Goal: Information Seeking & Learning: Learn about a topic

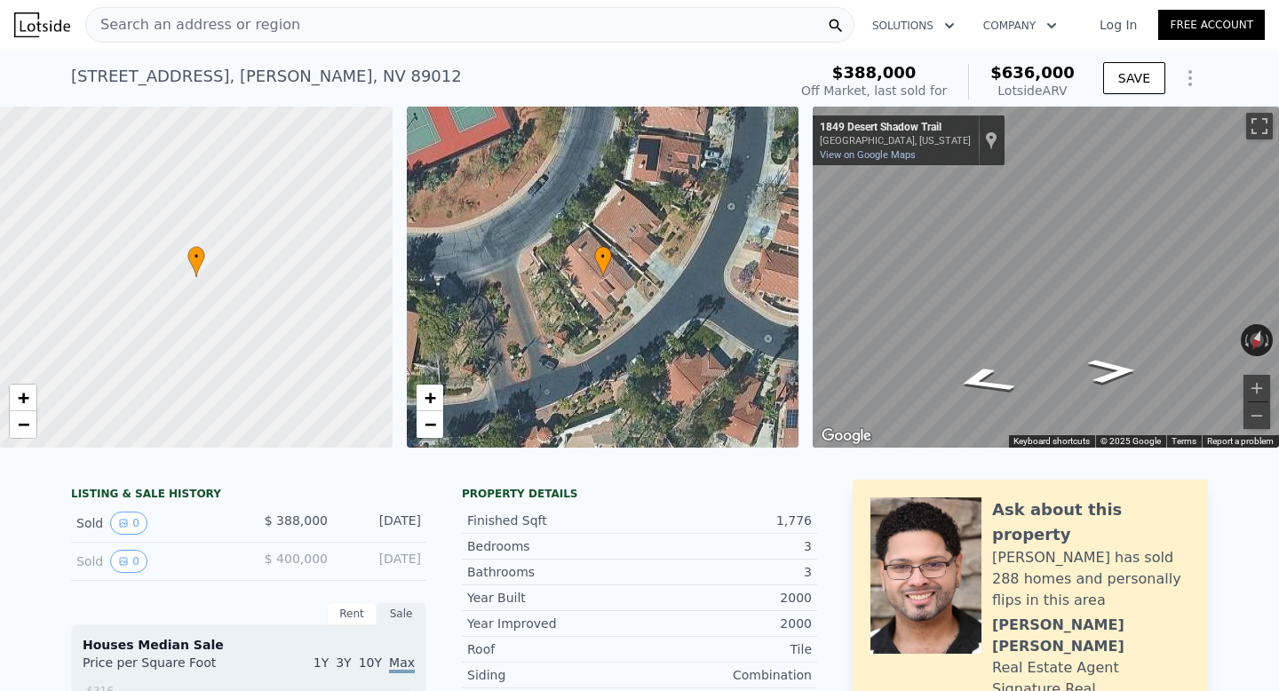
click at [689, 277] on div "• + − • + − ← Move left → Move right ↑ Move up ↓ Move down + Zoom in - Zoom out…" at bounding box center [639, 277] width 1279 height 341
click at [1114, 355] on icon "Go Southwest, Desert Shadow Trail" at bounding box center [1112, 364] width 94 height 38
click at [686, 343] on div "• + − • + − ← Move left → Move right ↑ Move up ↓ Move down + Zoom in - Zoom out…" at bounding box center [639, 277] width 1279 height 341
click at [1064, 348] on icon "Go West, Desert Shadow Trail" at bounding box center [1056, 348] width 117 height 30
click at [1263, 341] on div "← Move left → Move right ↑ Move up ↓ Move down + Zoom in - Zoom out 1851 Desert…" at bounding box center [1046, 277] width 466 height 341
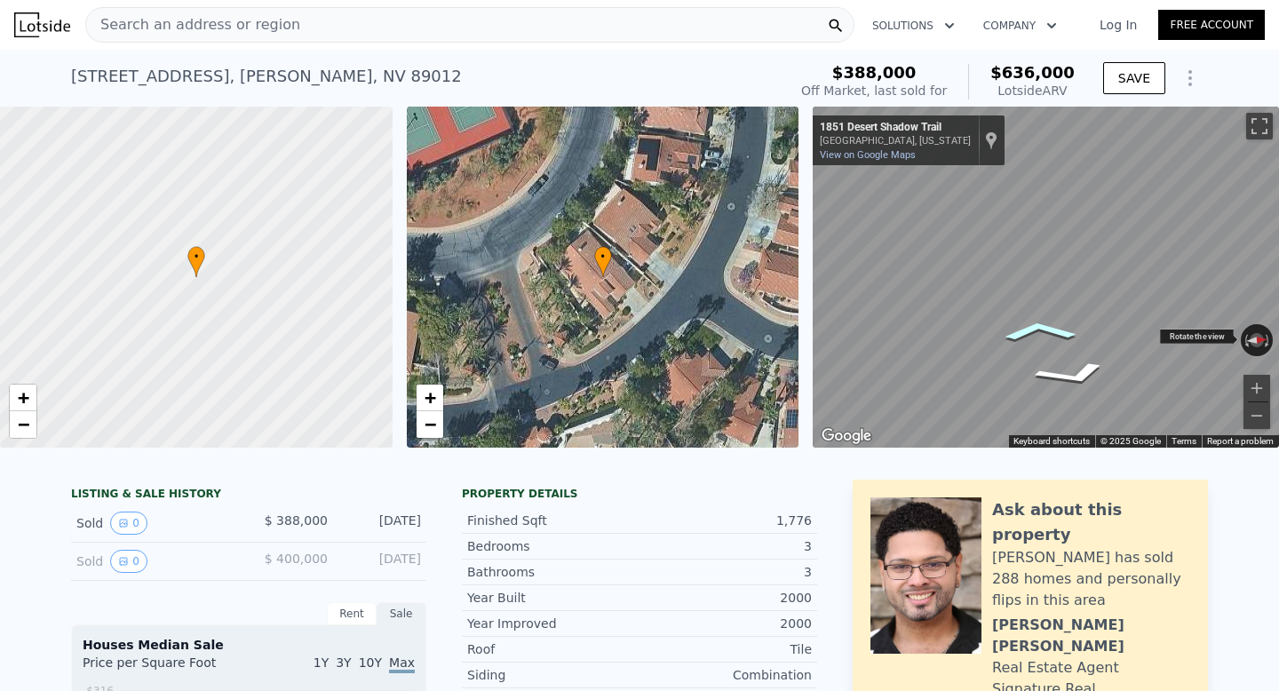
click at [1279, 358] on div "Map" at bounding box center [1046, 277] width 466 height 341
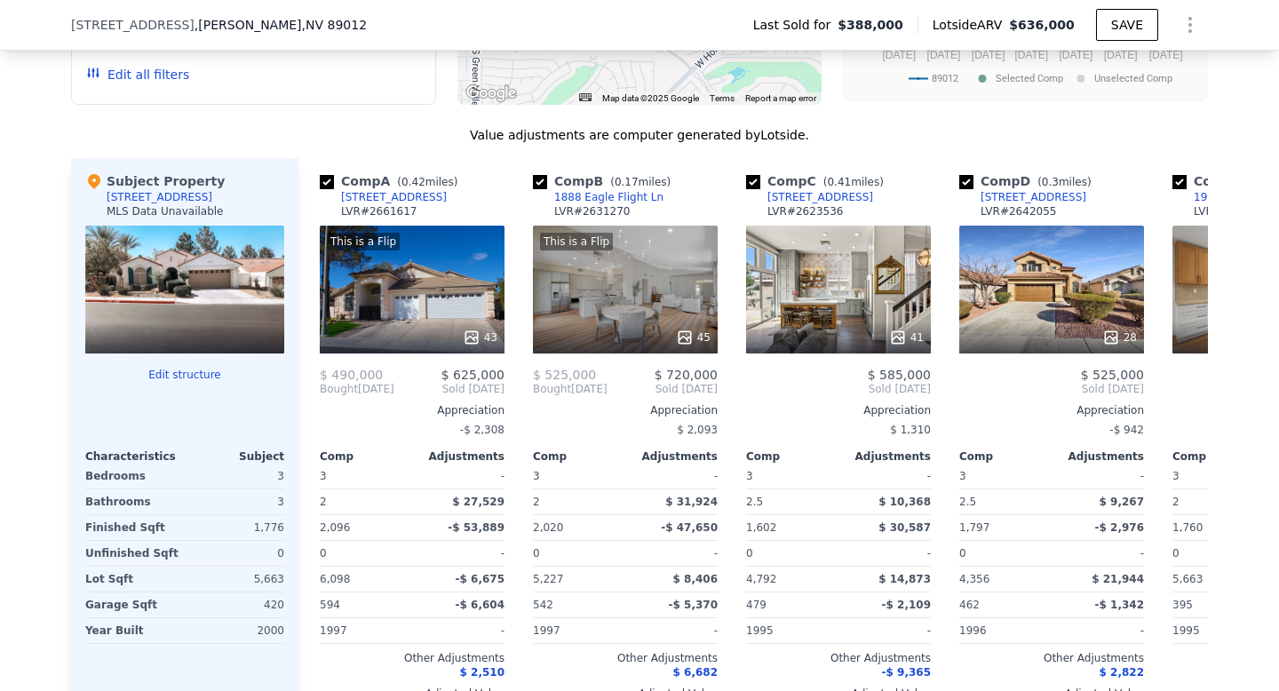
scroll to position [1678, 0]
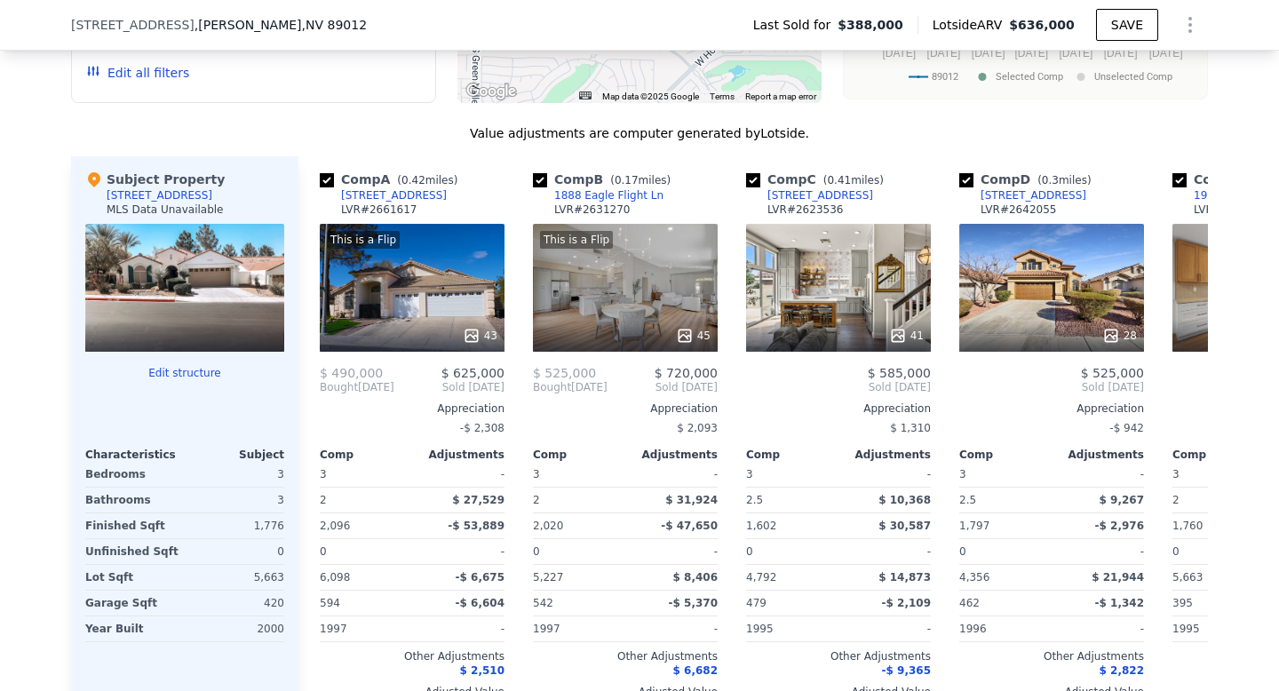
click at [202, 278] on div at bounding box center [184, 288] width 199 height 128
click at [170, 268] on div at bounding box center [184, 288] width 199 height 128
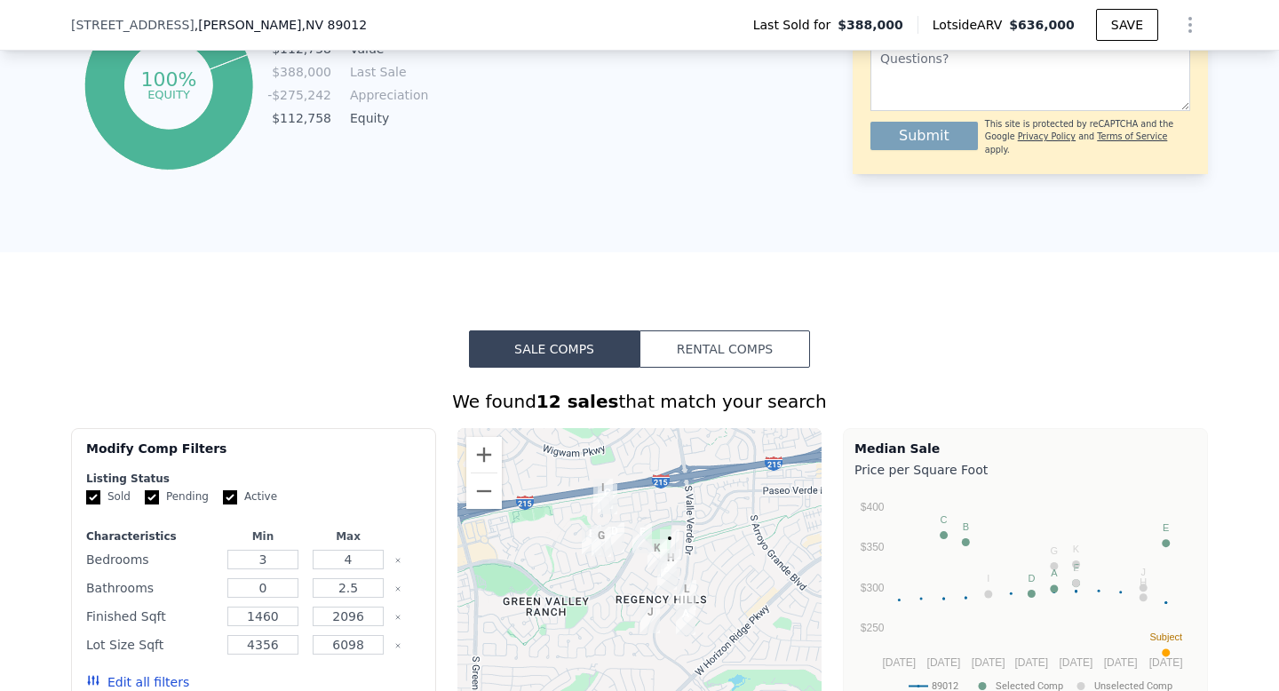
scroll to position [0, 0]
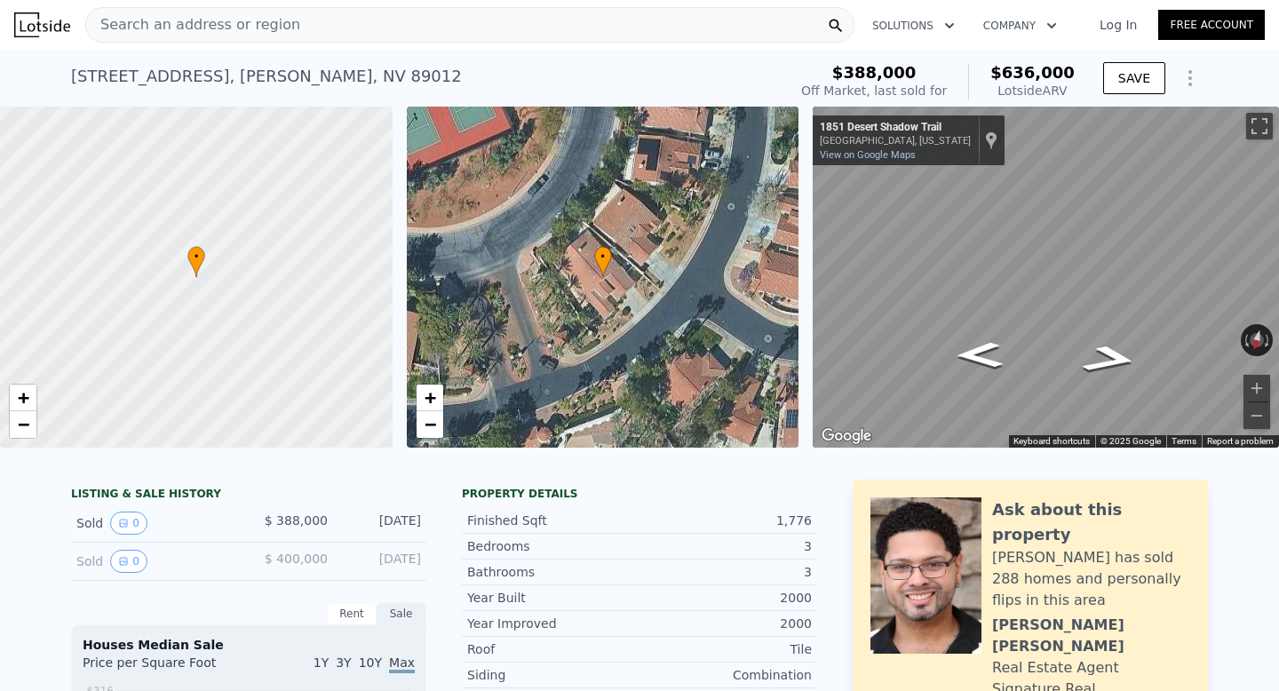
click at [896, 78] on span "$388,000" at bounding box center [875, 72] width 84 height 19
click at [1194, 77] on icon "Show Options" at bounding box center [1190, 78] width 21 height 21
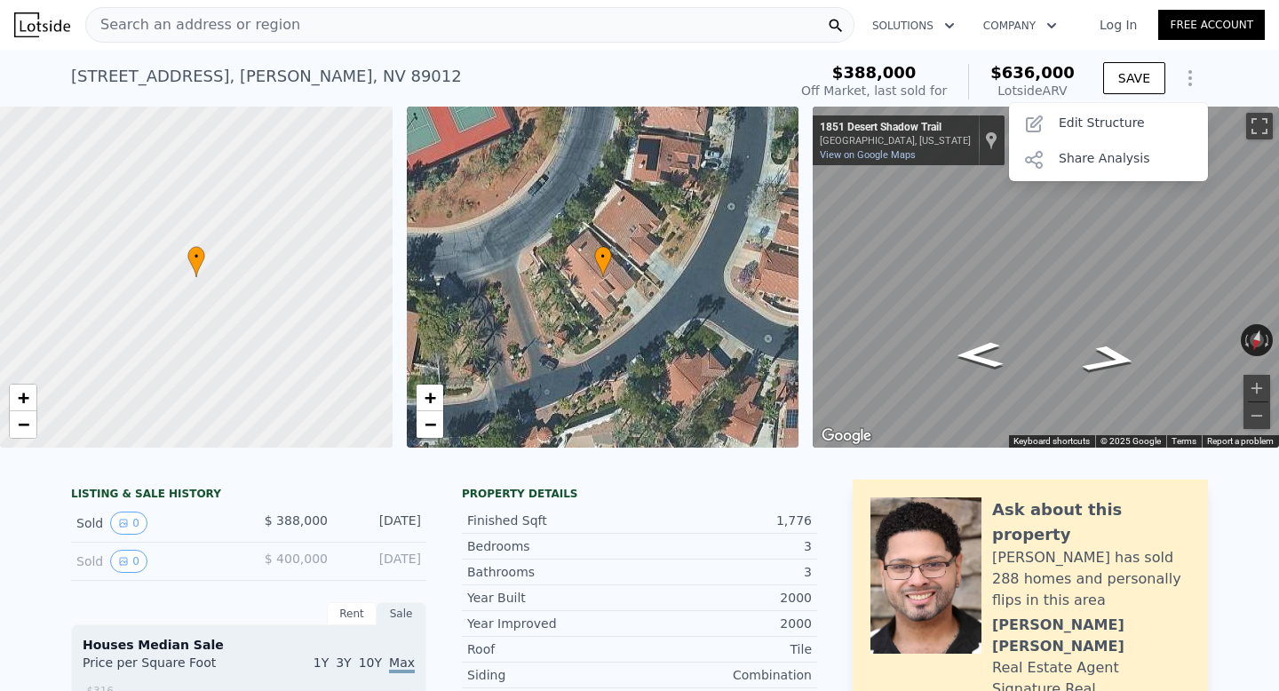
click at [1194, 77] on icon "Show Options" at bounding box center [1190, 78] width 21 height 21
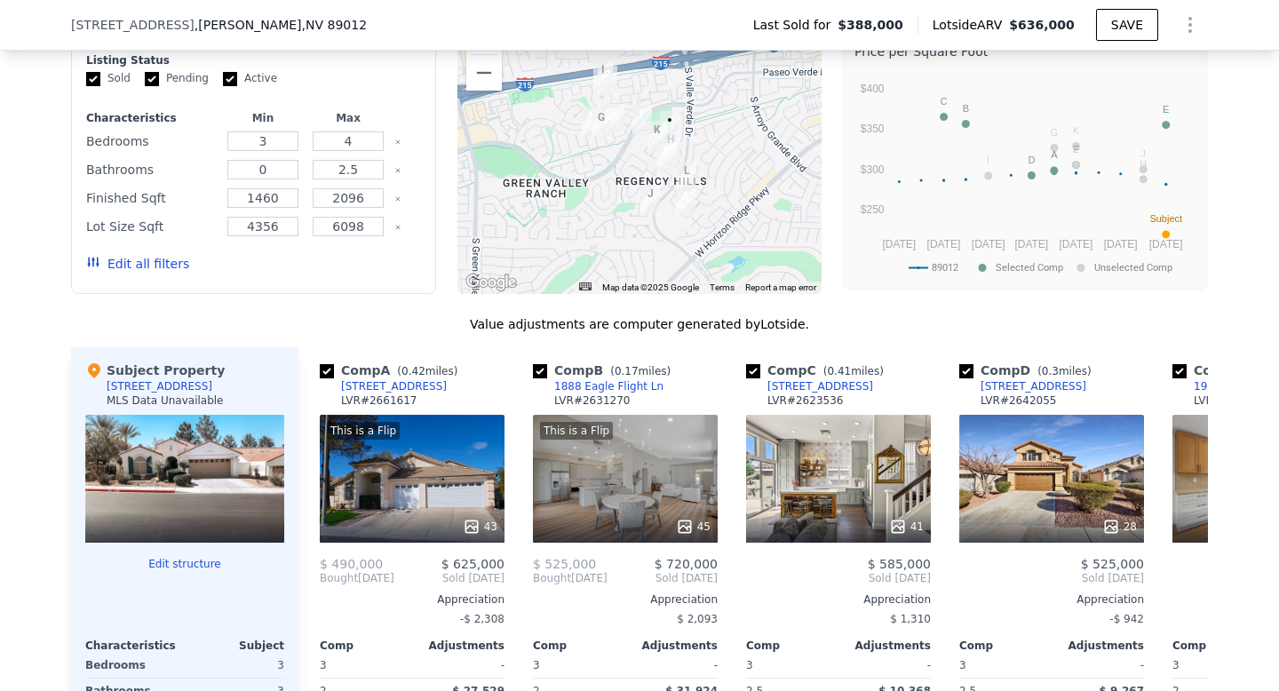
scroll to position [1492, 0]
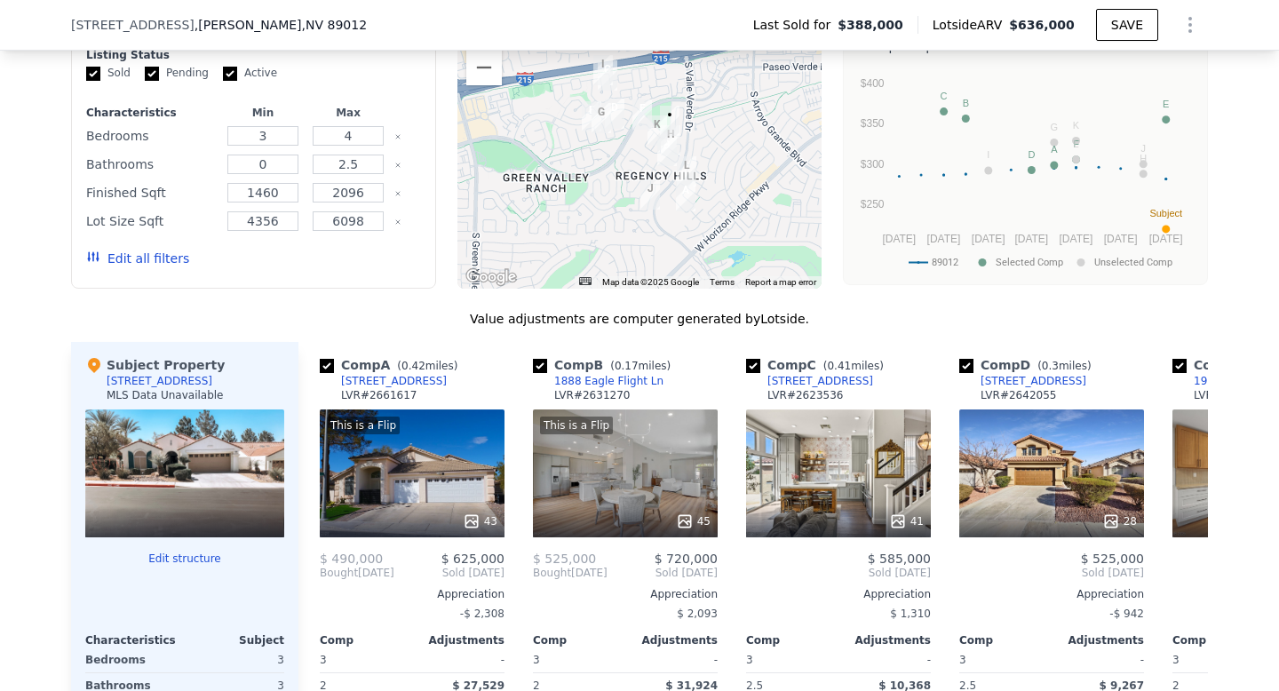
click at [229, 460] on div at bounding box center [184, 474] width 199 height 128
click at [235, 491] on div at bounding box center [184, 474] width 199 height 128
